Goal: Information Seeking & Learning: Learn about a topic

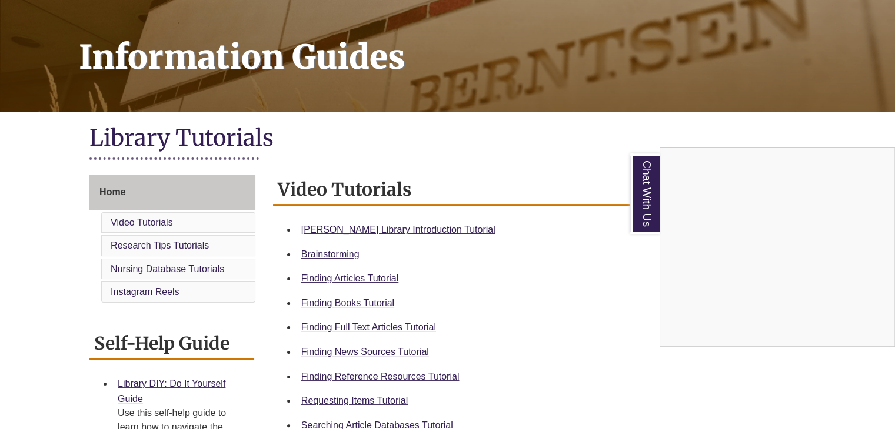
scroll to position [176, 0]
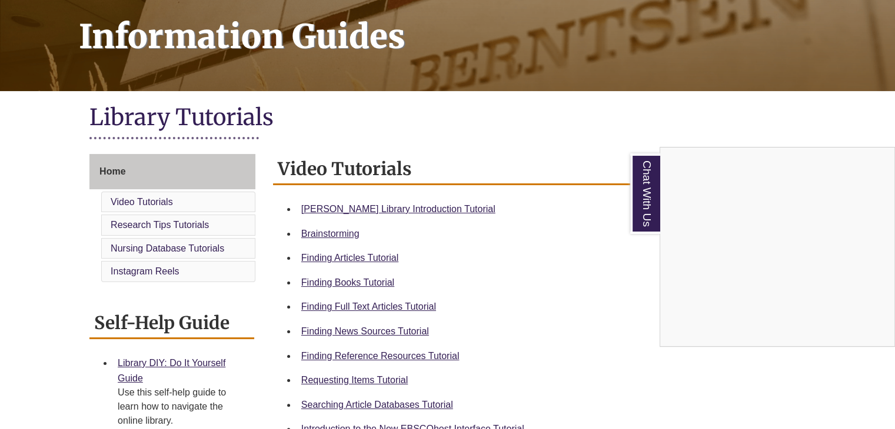
click at [353, 330] on div "Chat With Us" at bounding box center [447, 214] width 895 height 429
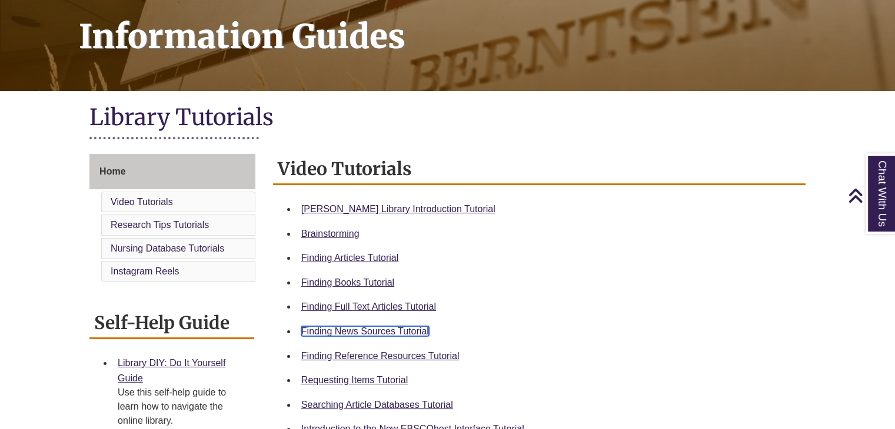
click at [353, 330] on link "Finding News Sources Tutorial" at bounding box center [365, 331] width 128 height 10
click at [129, 161] on link "Home" at bounding box center [172, 171] width 166 height 35
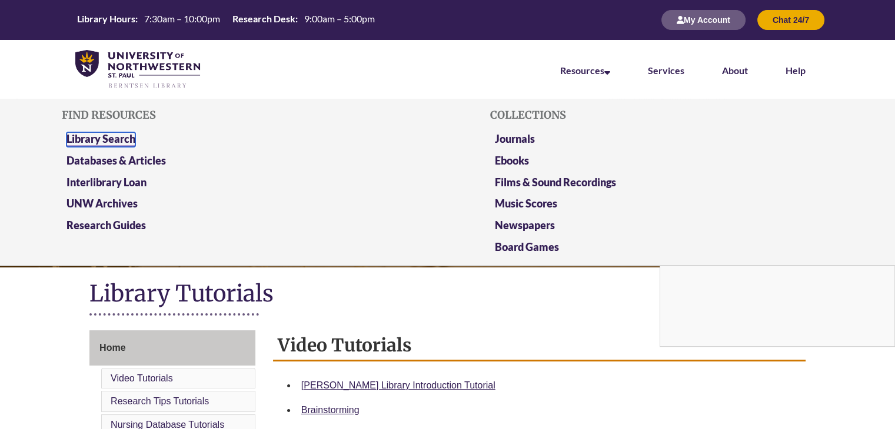
click at [92, 142] on link "Library Search" at bounding box center [100, 139] width 69 height 15
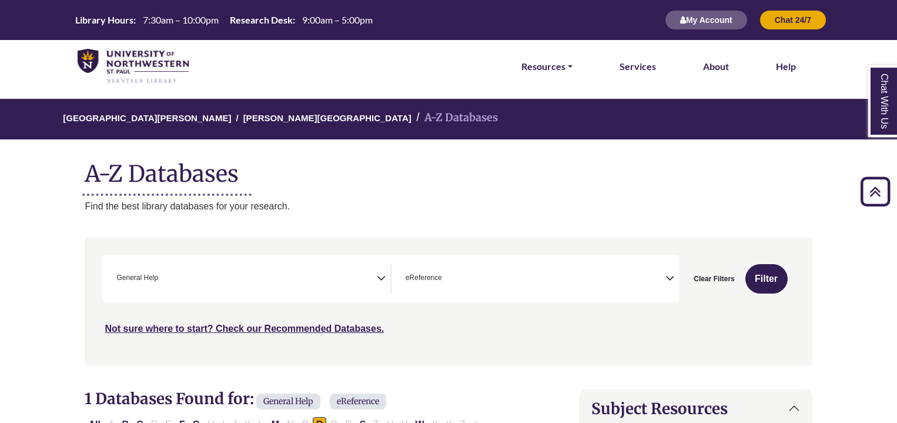
select select "*****"
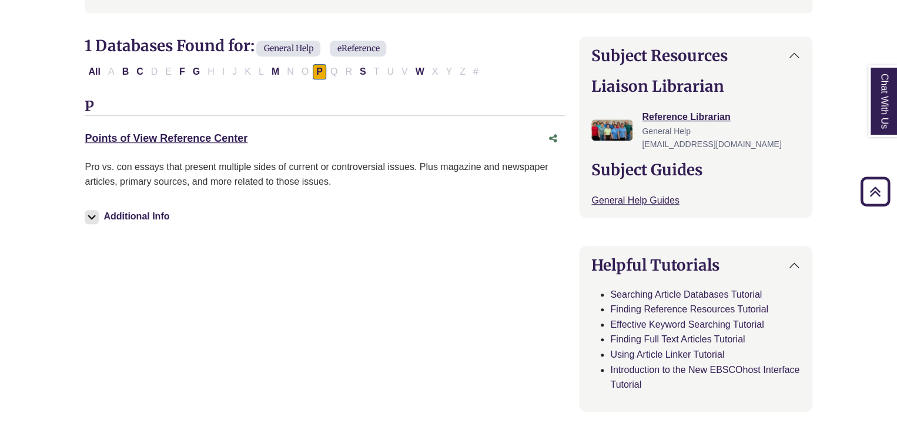
scroll to position [23, 0]
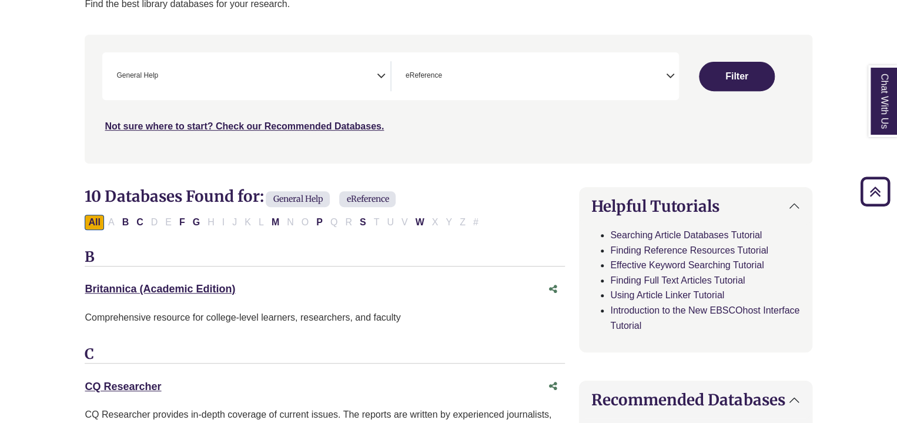
select select "Database Subject Filter"
select select "Database Types Filter"
